Goal: Task Accomplishment & Management: Use online tool/utility

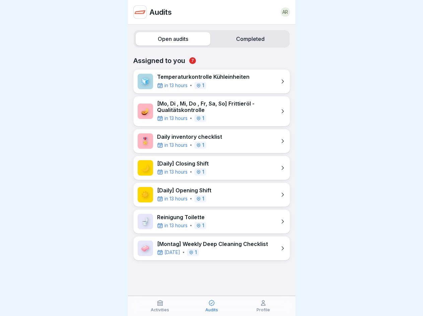
click at [172, 39] on label "Open audits" at bounding box center [173, 38] width 75 height 13
click at [246, 39] on label "Completed" at bounding box center [250, 38] width 75 height 13
click at [160, 306] on icon at bounding box center [160, 303] width 7 height 7
click at [212, 306] on icon at bounding box center [212, 303] width 7 height 7
click at [263, 306] on icon at bounding box center [263, 303] width 7 height 7
